Goal: Check status: Check status

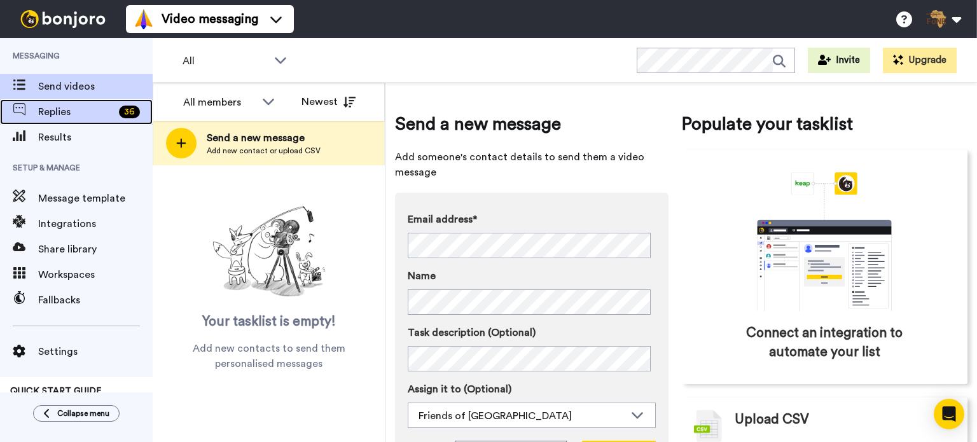
click at [66, 110] on span "Replies" at bounding box center [76, 111] width 76 height 15
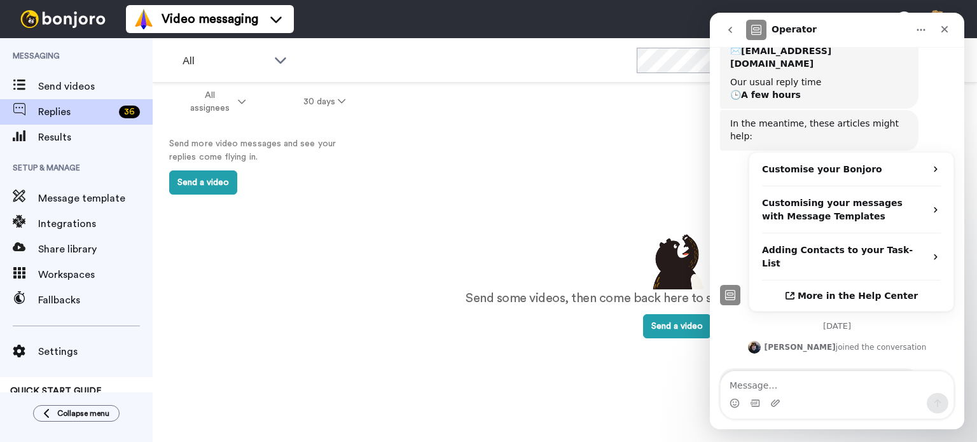
scroll to position [230, 0]
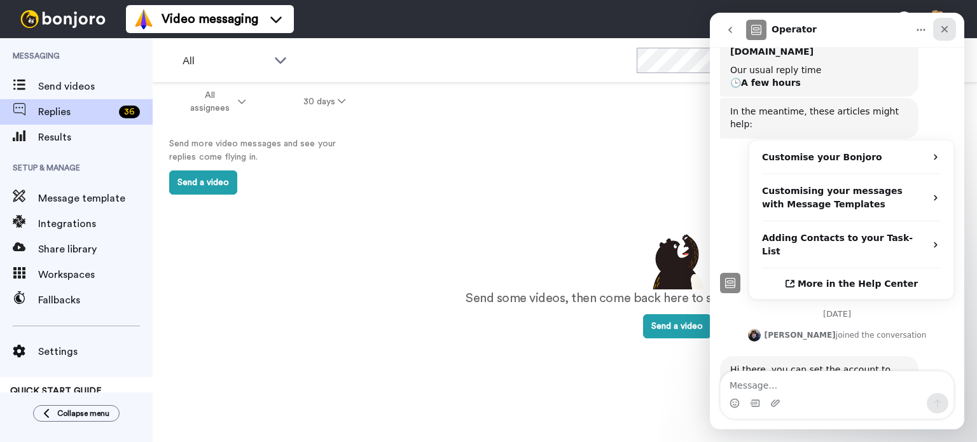
click at [943, 25] on icon "Close" at bounding box center [945, 29] width 10 height 10
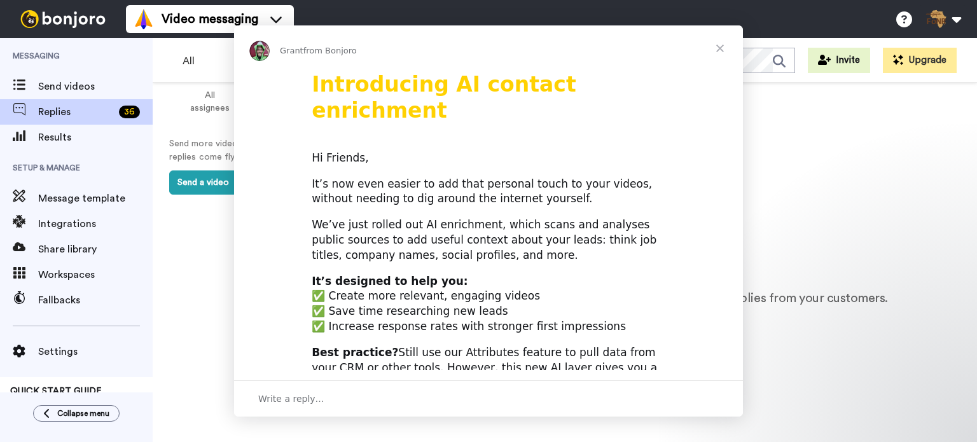
scroll to position [229, 0]
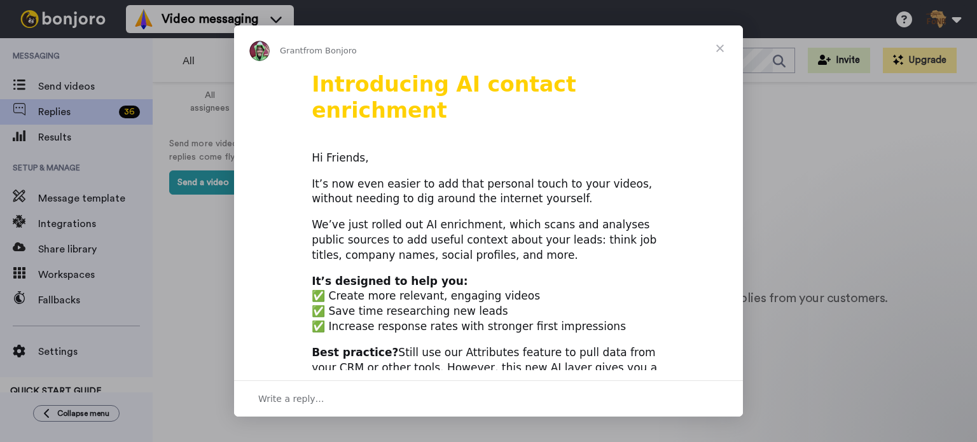
click at [714, 55] on span "Close" at bounding box center [720, 48] width 46 height 46
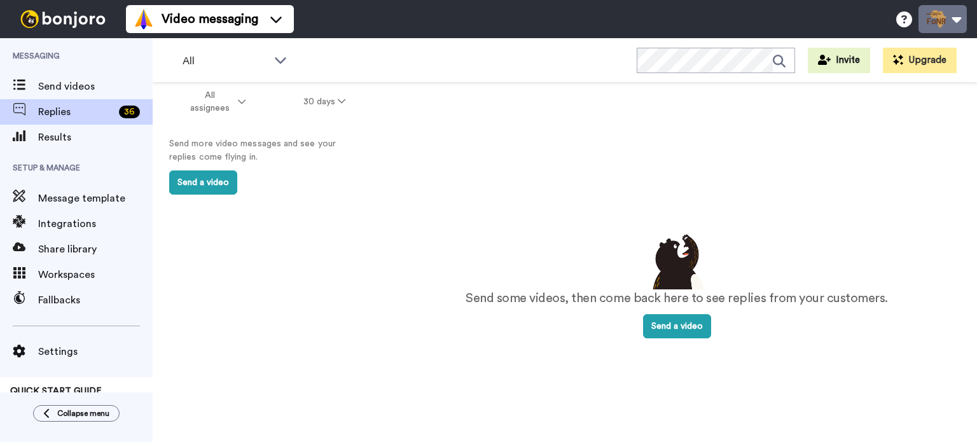
click at [949, 13] on button at bounding box center [943, 19] width 48 height 28
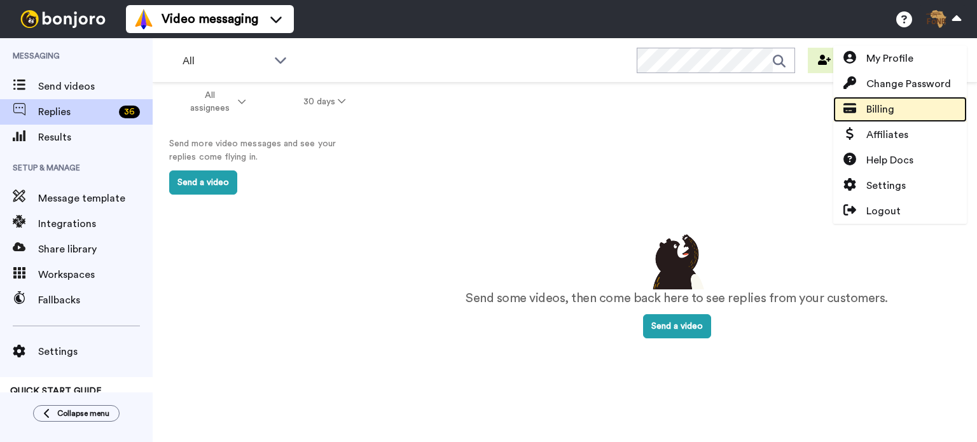
click at [887, 108] on span "Billing" at bounding box center [881, 109] width 28 height 15
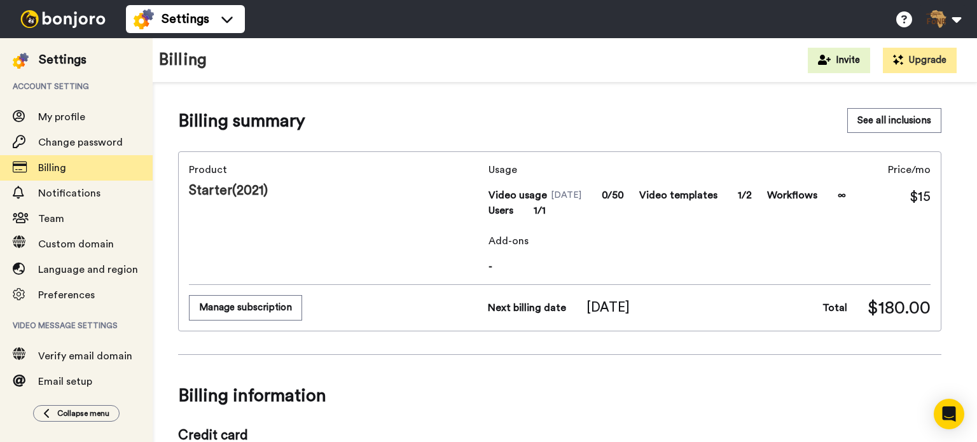
click at [64, 23] on img at bounding box center [62, 19] width 95 height 18
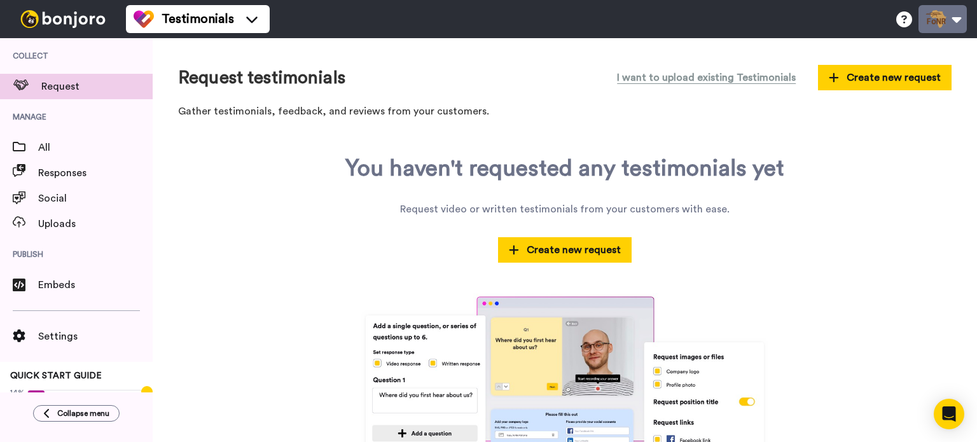
click at [957, 22] on button at bounding box center [943, 19] width 48 height 28
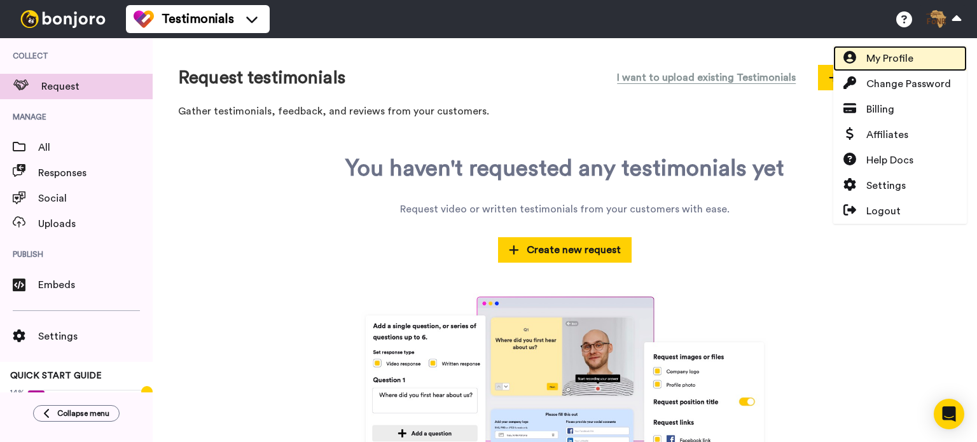
click at [922, 51] on link "My Profile" at bounding box center [900, 58] width 134 height 25
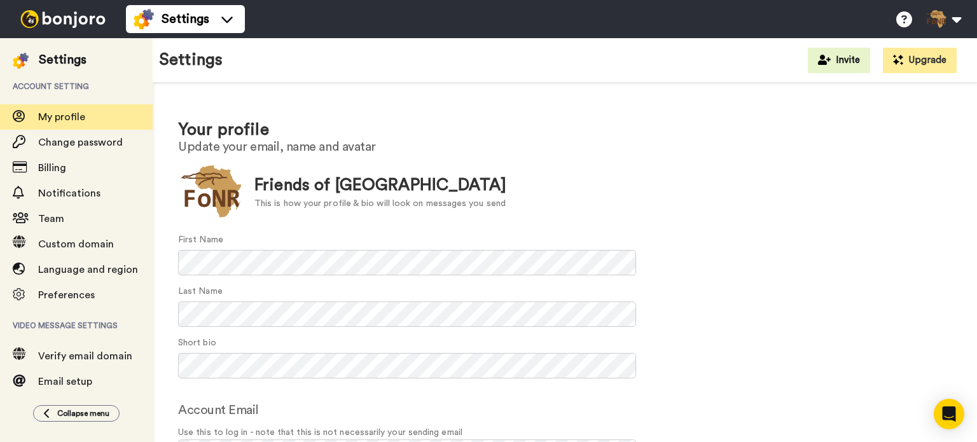
click at [64, 18] on img at bounding box center [62, 19] width 95 height 18
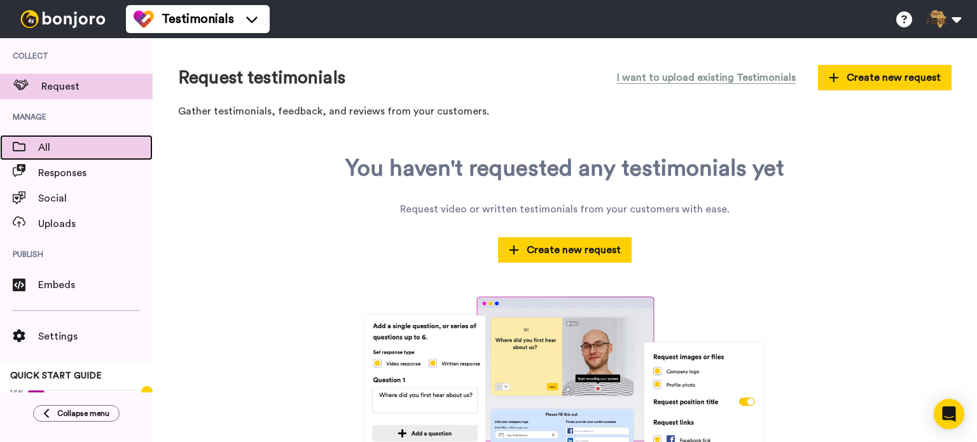
click at [59, 142] on span "All" at bounding box center [95, 147] width 115 height 15
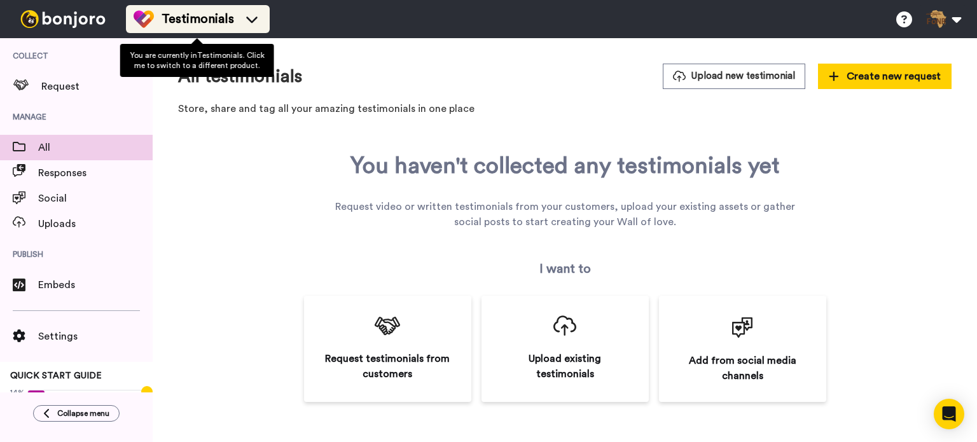
click at [257, 22] on icon at bounding box center [252, 19] width 20 height 13
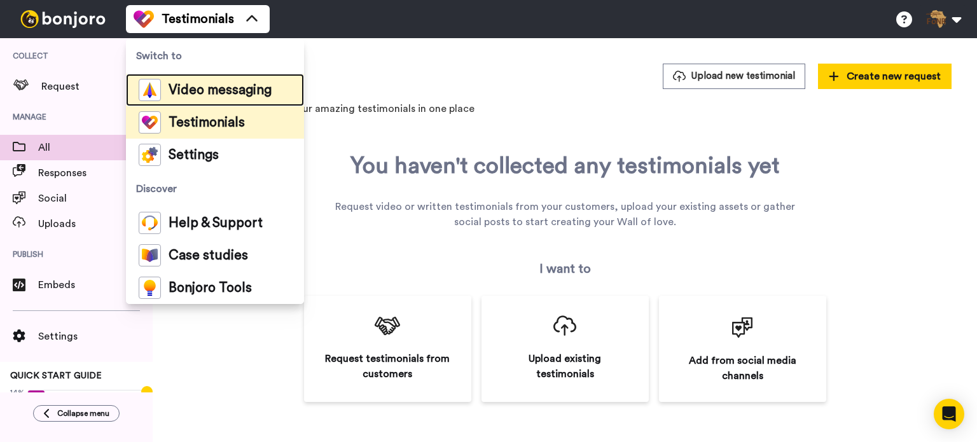
click at [226, 87] on span "Video messaging" at bounding box center [220, 90] width 103 height 13
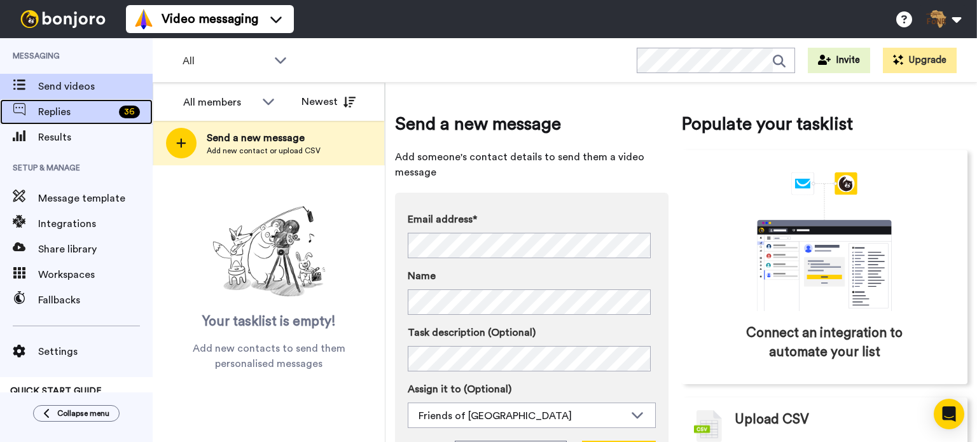
click at [69, 118] on span "Replies" at bounding box center [76, 111] width 76 height 15
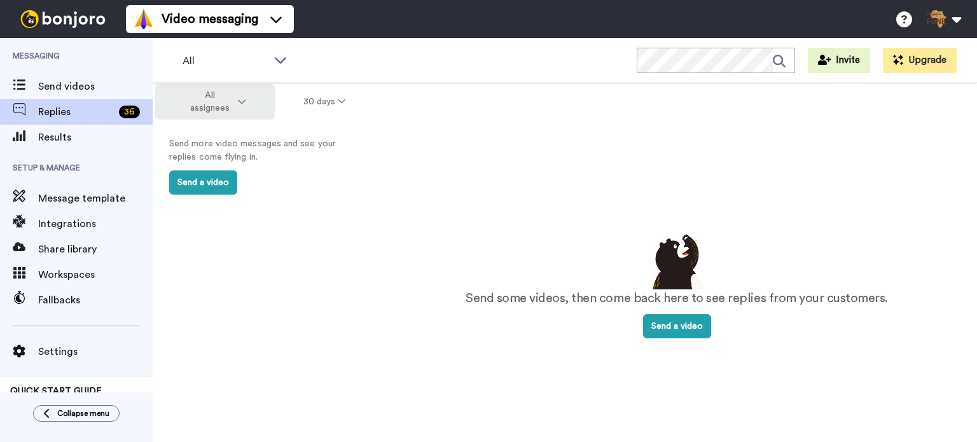
click at [245, 101] on icon at bounding box center [242, 101] width 8 height 9
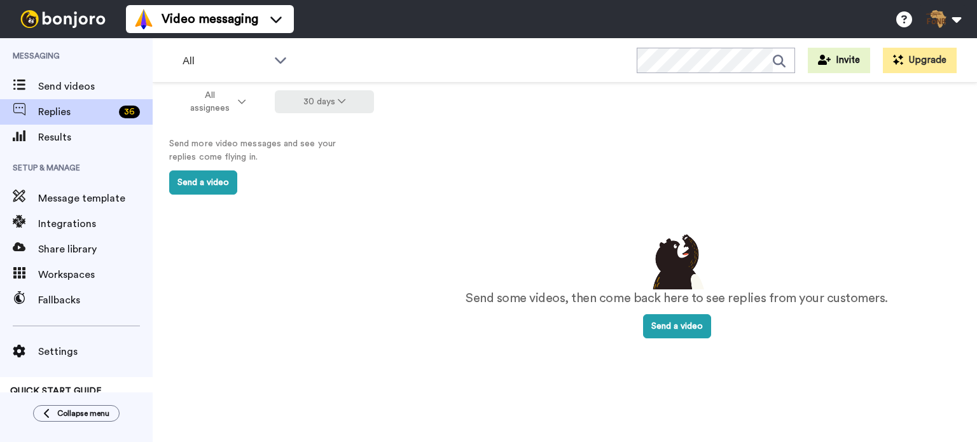
click at [323, 108] on button "30 days" at bounding box center [325, 101] width 100 height 23
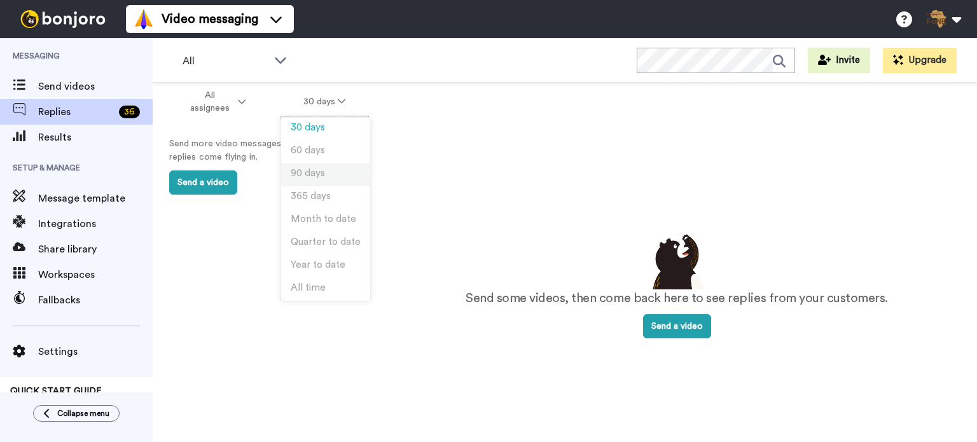
click at [303, 179] on li "90 days" at bounding box center [325, 175] width 89 height 23
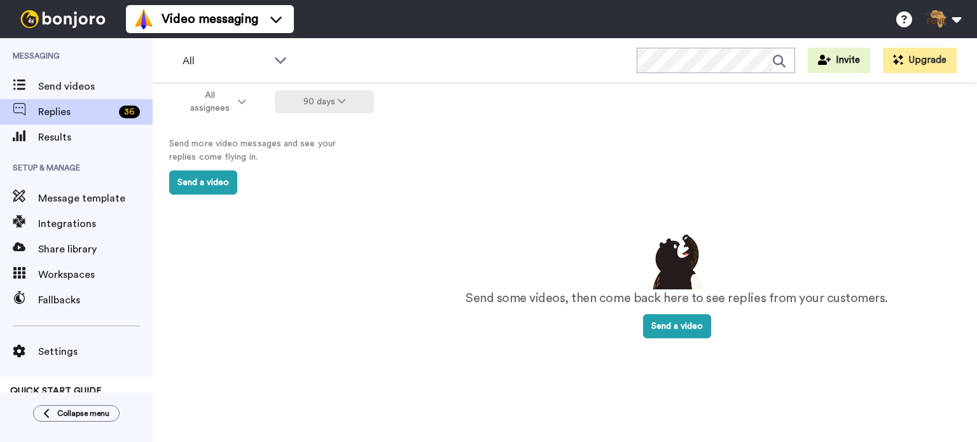
click at [352, 109] on button "90 days" at bounding box center [325, 101] width 100 height 23
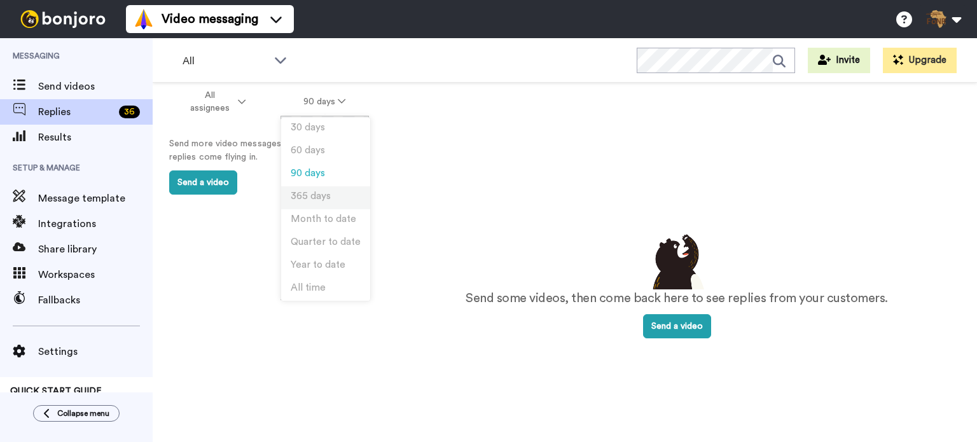
click at [332, 198] on li "365 days" at bounding box center [325, 197] width 89 height 23
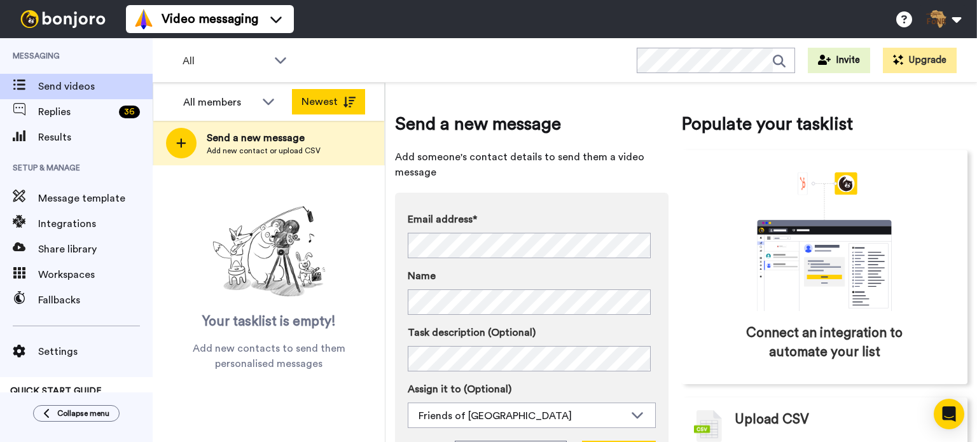
click at [327, 102] on button "Newest" at bounding box center [328, 101] width 73 height 25
click at [327, 102] on button "Oldest" at bounding box center [328, 101] width 73 height 25
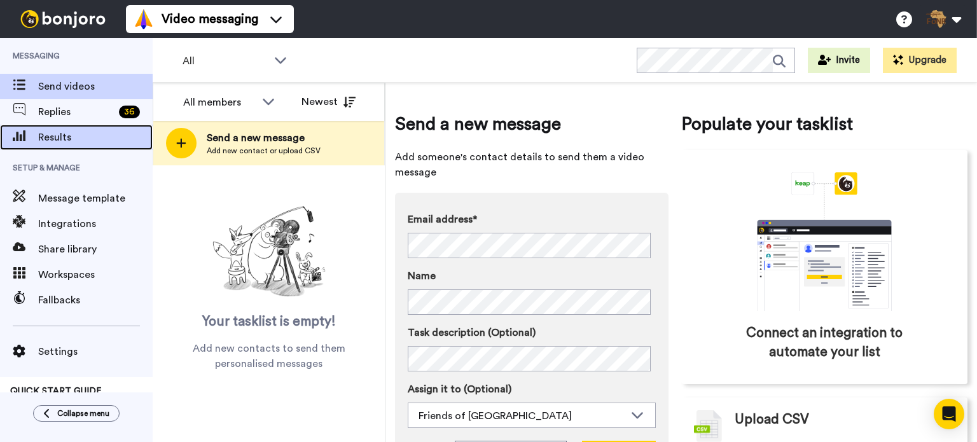
click at [64, 142] on span "Results" at bounding box center [95, 137] width 115 height 15
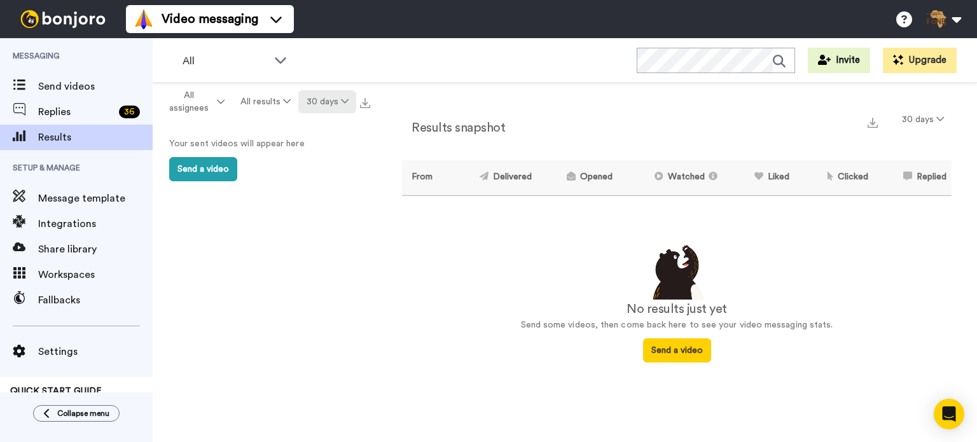
click at [351, 101] on button "30 days" at bounding box center [327, 101] width 58 height 23
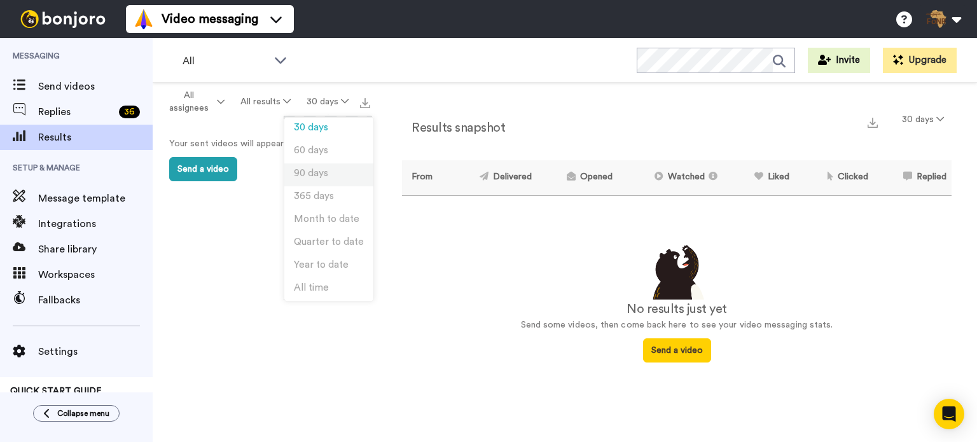
click at [330, 171] on li "90 days" at bounding box center [328, 175] width 89 height 23
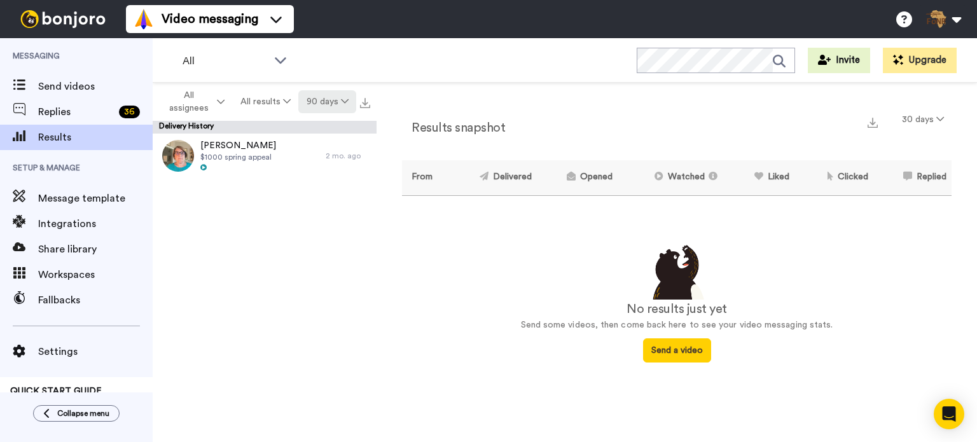
click at [342, 104] on icon at bounding box center [345, 101] width 8 height 9
click at [230, 211] on div "[PERSON_NAME] $1000 spring appeal 2 mo. ago" at bounding box center [265, 292] width 224 height 316
click at [343, 97] on icon at bounding box center [345, 101] width 8 height 9
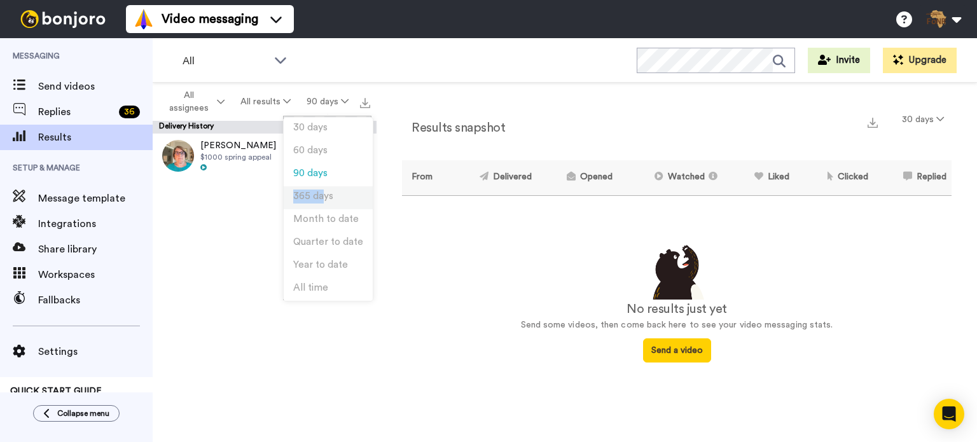
drag, startPoint x: 329, startPoint y: 182, endPoint x: 323, endPoint y: 195, distance: 14.0
click at [323, 195] on ul "30 days 60 days 90 days 365 days Month to date Quarter to date Year to date All…" at bounding box center [328, 209] width 89 height 183
click at [323, 195] on span "365 days" at bounding box center [313, 196] width 40 height 10
